Goal: Task Accomplishment & Management: Use online tool/utility

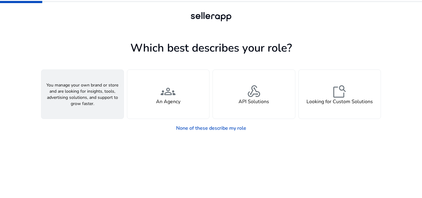
click at [78, 92] on span "person" at bounding box center [82, 91] width 15 height 15
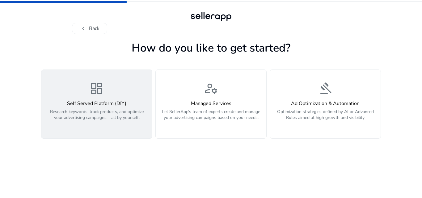
click at [100, 98] on div "dashboard Self Served Platform (DIY) Research keywords, track products, and opt…" at bounding box center [96, 104] width 103 height 46
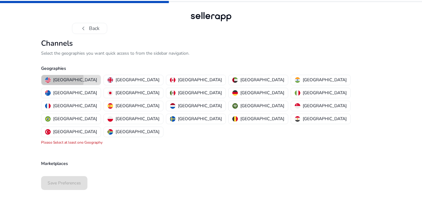
click at [58, 80] on p "[GEOGRAPHIC_DATA]" at bounding box center [75, 80] width 44 height 6
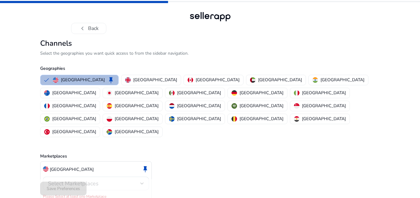
scroll to position [2, 0]
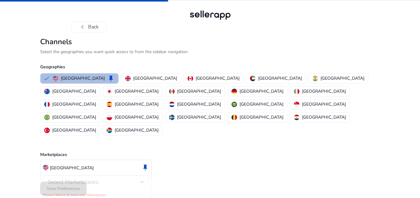
click at [77, 175] on div "Select Marketplaces" at bounding box center [96, 182] width 96 height 14
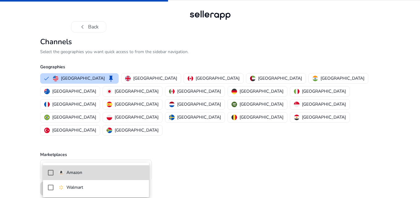
click at [49, 173] on mat-pseudo-checkbox at bounding box center [51, 173] width 6 height 6
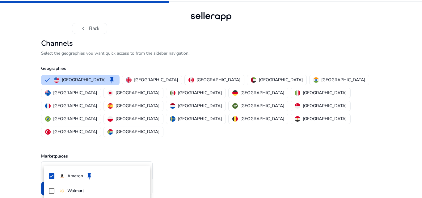
click at [186, 164] on div at bounding box center [211, 99] width 422 height 198
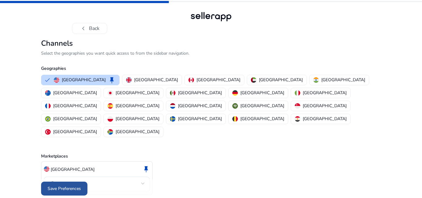
click at [51, 185] on span "Save Preferences" at bounding box center [64, 188] width 33 height 6
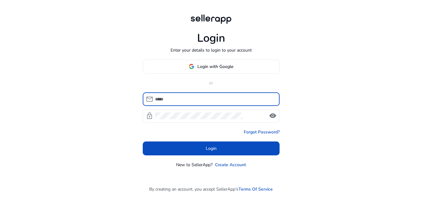
click at [182, 99] on input at bounding box center [215, 99] width 120 height 7
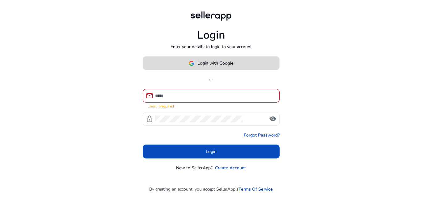
click at [212, 66] on span "Login with Google" at bounding box center [215, 63] width 36 height 6
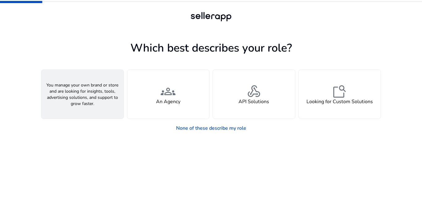
click at [86, 96] on span "person" at bounding box center [82, 91] width 15 height 15
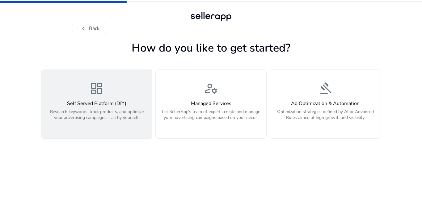
click at [110, 100] on div "dashboard Self Served Platform (DIY) Research keywords, track products, and opt…" at bounding box center [96, 104] width 103 height 46
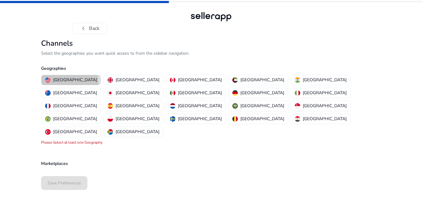
click at [70, 83] on p "[GEOGRAPHIC_DATA]" at bounding box center [75, 80] width 44 height 6
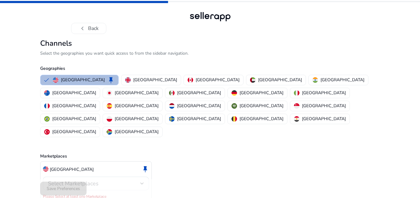
scroll to position [2, 0]
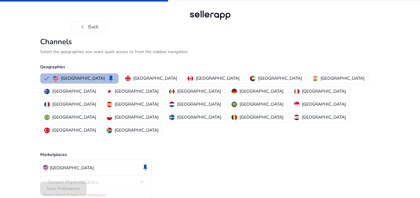
click at [125, 179] on div "Select Marketplaces" at bounding box center [94, 182] width 92 height 7
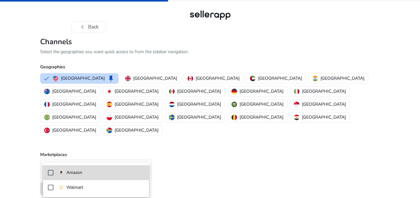
click at [52, 172] on mat-pseudo-checkbox at bounding box center [51, 173] width 6 height 6
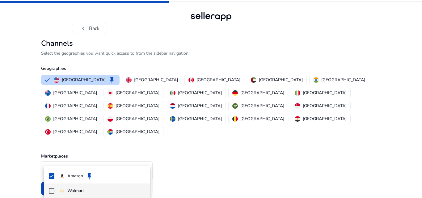
click at [50, 190] on mat-pseudo-checkbox at bounding box center [52, 191] width 6 height 6
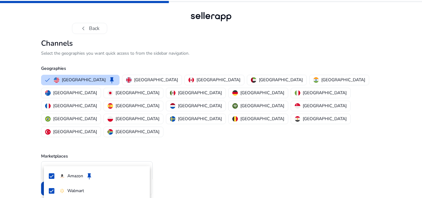
click at [171, 152] on div at bounding box center [211, 99] width 422 height 198
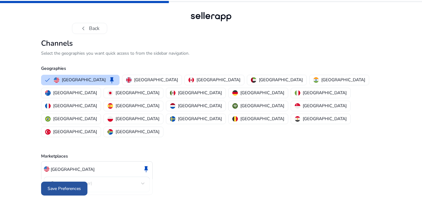
click at [66, 185] on span "Save Preferences" at bounding box center [64, 188] width 33 height 6
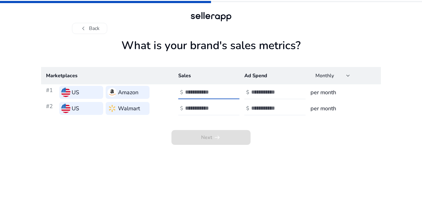
click at [196, 92] on input "number" at bounding box center [206, 92] width 42 height 7
type input "****"
click at [260, 90] on input "number" at bounding box center [272, 92] width 42 height 7
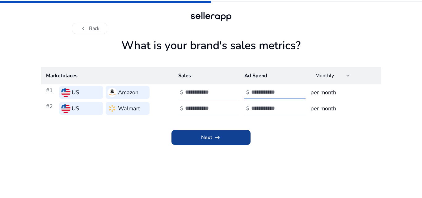
type input "*"
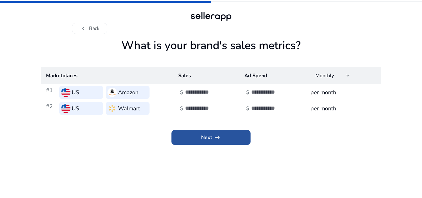
click at [226, 137] on span at bounding box center [210, 137] width 79 height 15
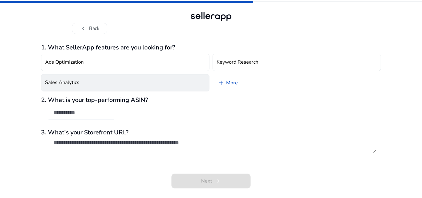
click at [132, 83] on button "Sales Analytics" at bounding box center [125, 82] width 168 height 17
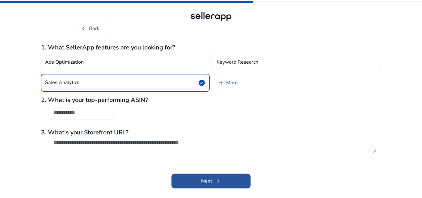
click at [205, 180] on span "Next arrow_right_alt" at bounding box center [211, 180] width 20 height 7
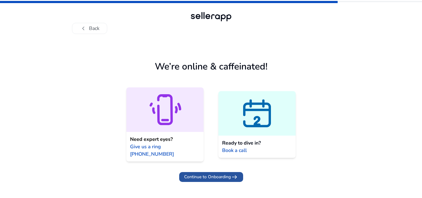
click at [208, 174] on span "Continue to Onboarding" at bounding box center [207, 177] width 47 height 6
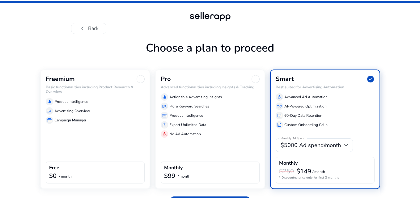
click at [85, 91] on h6 "Basic functionalities including Product Research & Overview" at bounding box center [95, 89] width 99 height 9
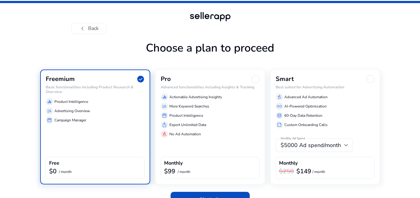
scroll to position [14, 0]
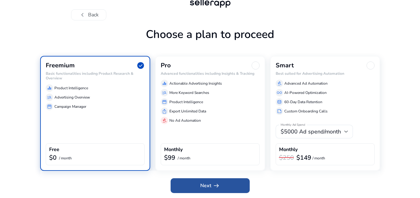
click at [187, 184] on span at bounding box center [210, 185] width 79 height 15
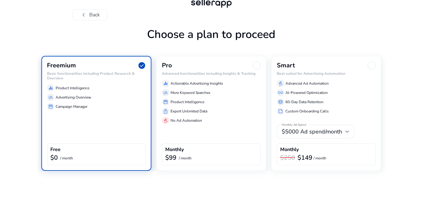
scroll to position [0, 0]
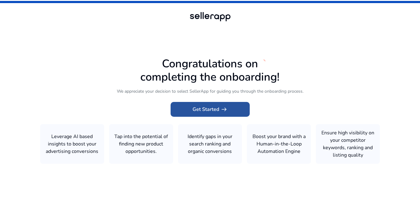
click at [209, 106] on span "Get Started arrow_right_alt" at bounding box center [210, 109] width 35 height 7
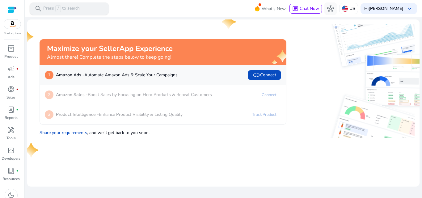
click at [58, 9] on span "/" at bounding box center [58, 8] width 6 height 7
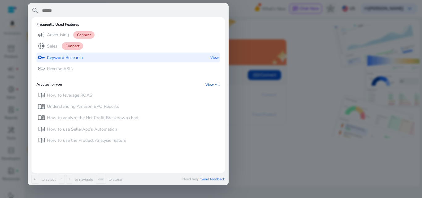
click at [69, 57] on p "Keyword Research" at bounding box center [65, 58] width 36 height 6
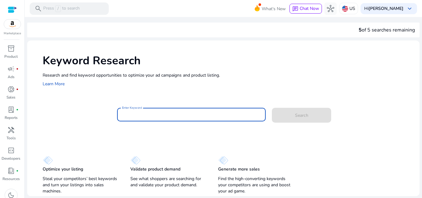
click at [133, 117] on input "Enter Keyword" at bounding box center [191, 114] width 139 height 7
paste input "**********"
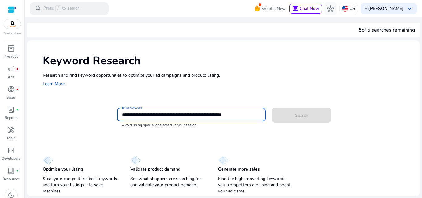
type input "**********"
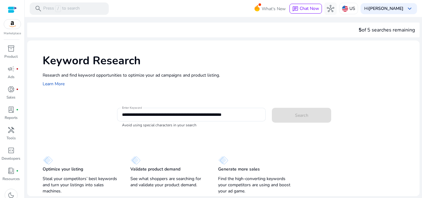
click at [292, 137] on div "**********" at bounding box center [223, 118] width 392 height 156
click at [290, 121] on div "Search" at bounding box center [294, 114] width 44 height 15
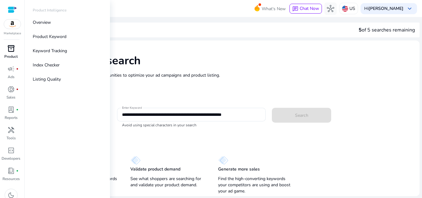
click at [9, 51] on span "inventory_2" at bounding box center [10, 48] width 7 height 7
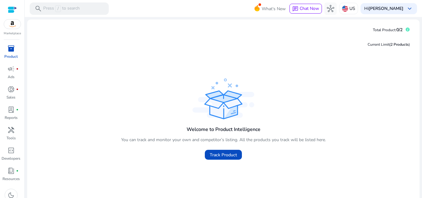
click at [277, 104] on div "Welcome to Product Intelligence You can track and monitor your own and competit…" at bounding box center [223, 120] width 383 height 86
click at [227, 154] on span "Track Product" at bounding box center [223, 155] width 27 height 6
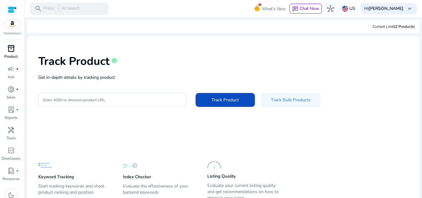
click at [84, 79] on p "Get in-depth details by tracking product" at bounding box center [223, 77] width 370 height 6
click at [78, 101] on input "Enter ASIN or Amazon product URL" at bounding box center [112, 99] width 138 height 7
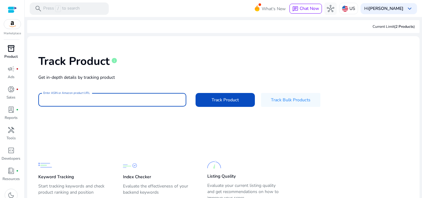
paste input "**********"
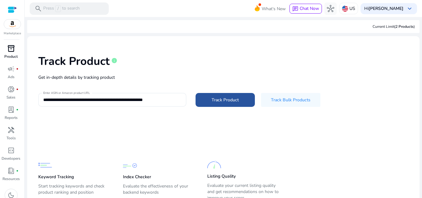
click at [207, 100] on span at bounding box center [225, 99] width 59 height 15
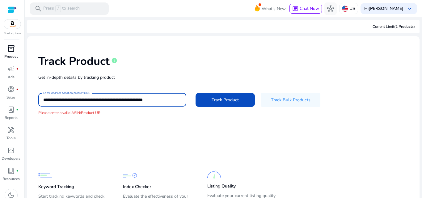
click at [79, 102] on input "**********" at bounding box center [112, 99] width 138 height 7
paste input
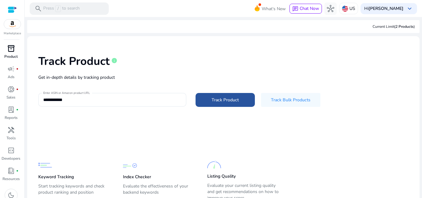
click at [216, 97] on span "Track Product" at bounding box center [225, 100] width 27 height 6
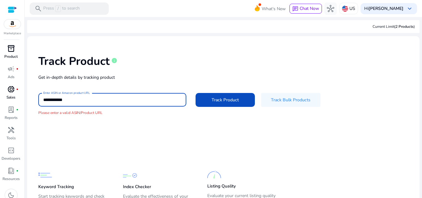
drag, startPoint x: 79, startPoint y: 100, endPoint x: 9, endPoint y: 99, distance: 70.2
click at [9, 99] on mat-sidenav-container "**********" at bounding box center [211, 99] width 422 height 198
paste input "**"
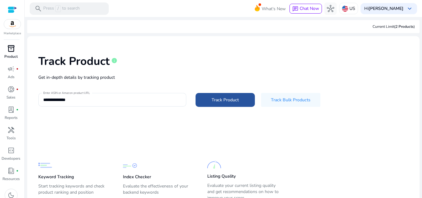
click at [218, 97] on span "Track Product" at bounding box center [225, 100] width 27 height 6
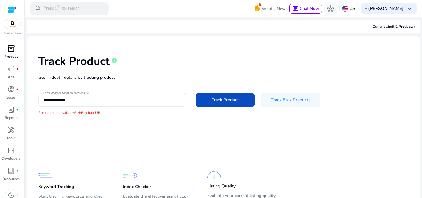
drag, startPoint x: 94, startPoint y: 96, endPoint x: 84, endPoint y: 99, distance: 10.7
click at [84, 99] on div "**********" at bounding box center [112, 100] width 138 height 14
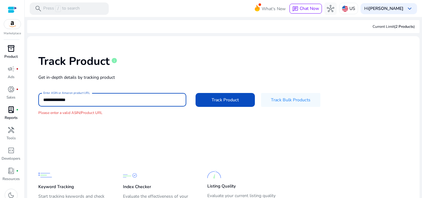
drag, startPoint x: 84, startPoint y: 99, endPoint x: 0, endPoint y: 118, distance: 85.9
click at [0, 118] on mat-sidenav-container "**********" at bounding box center [211, 99] width 422 height 198
paste input
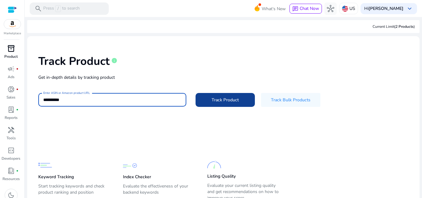
type input "**********"
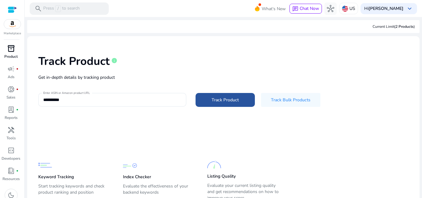
click at [218, 97] on span "Track Product" at bounding box center [225, 100] width 27 height 6
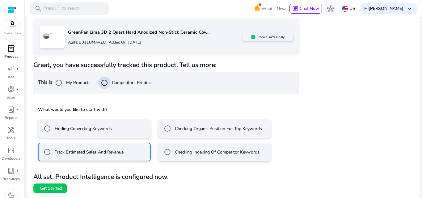
scroll to position [100, 0]
click at [55, 187] on span "Get Started" at bounding box center [51, 188] width 22 height 6
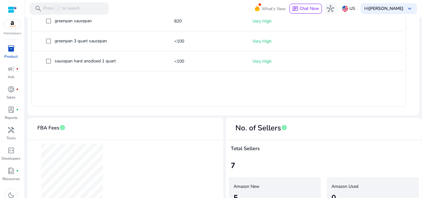
scroll to position [290, 0]
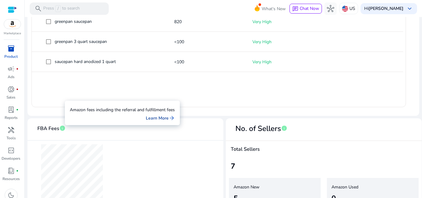
click at [159, 118] on link "Learn More arrow_forward" at bounding box center [160, 118] width 29 height 6
